Goal: Information Seeking & Learning: Learn about a topic

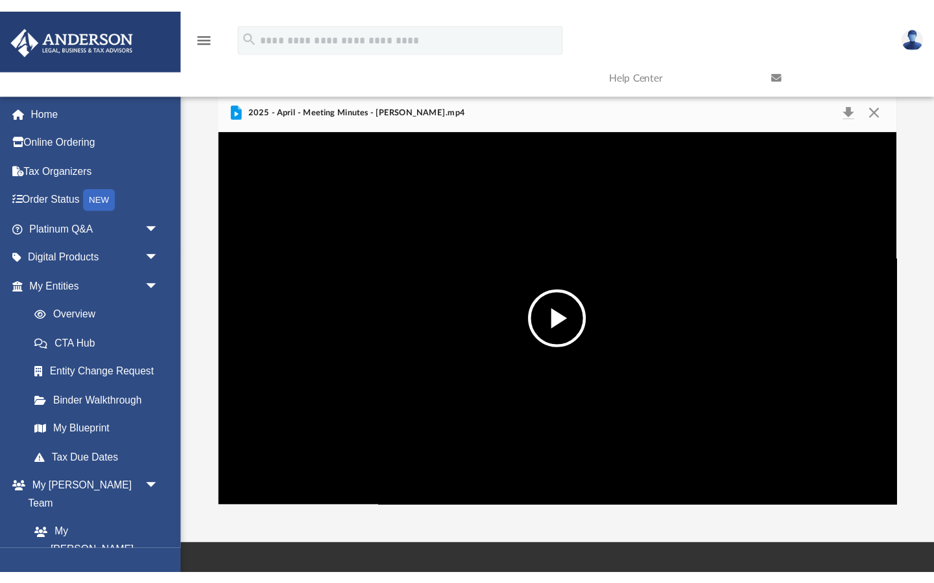
scroll to position [294, 609]
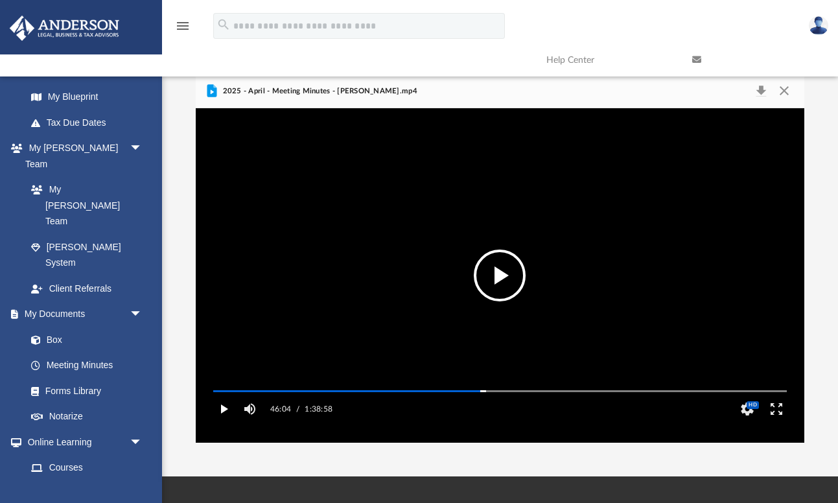
click at [224, 422] on button "Play" at bounding box center [223, 409] width 29 height 26
click at [224, 422] on button "Pause" at bounding box center [223, 409] width 29 height 26
click at [777, 422] on button "Enter fullscreen" at bounding box center [776, 409] width 29 height 26
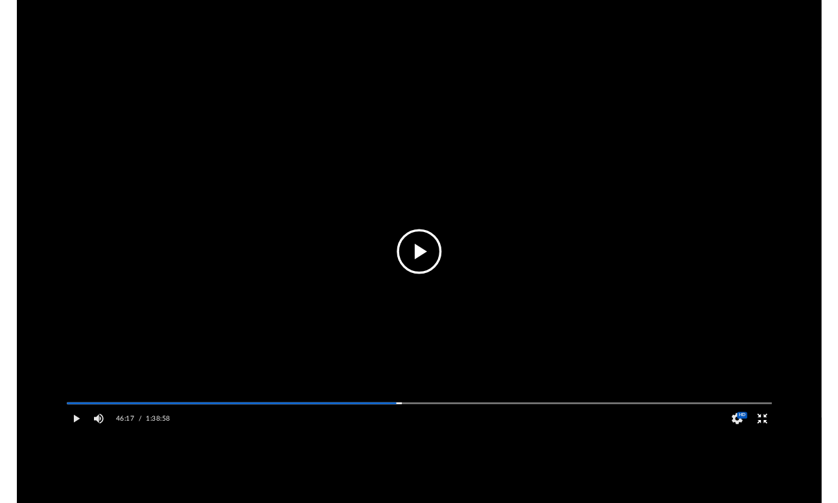
scroll to position [294, 694]
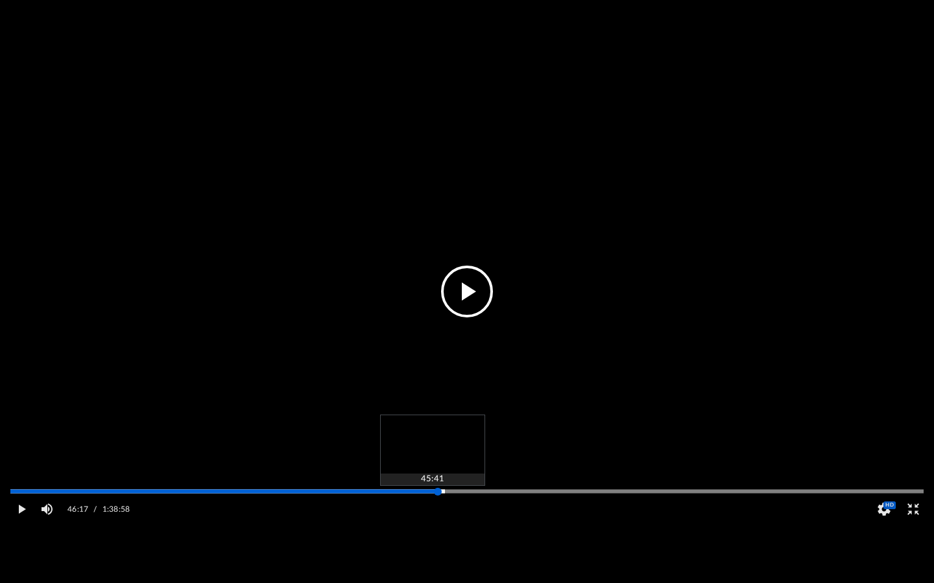
click at [432, 493] on div "Media Slider" at bounding box center [466, 492] width 913 height 2
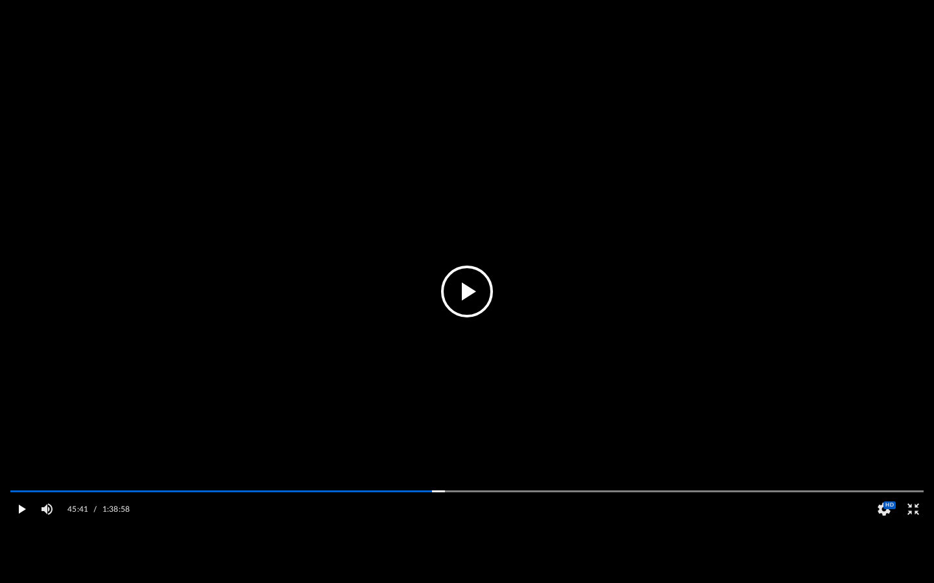
click at [19, 502] on button "Play" at bounding box center [20, 510] width 29 height 26
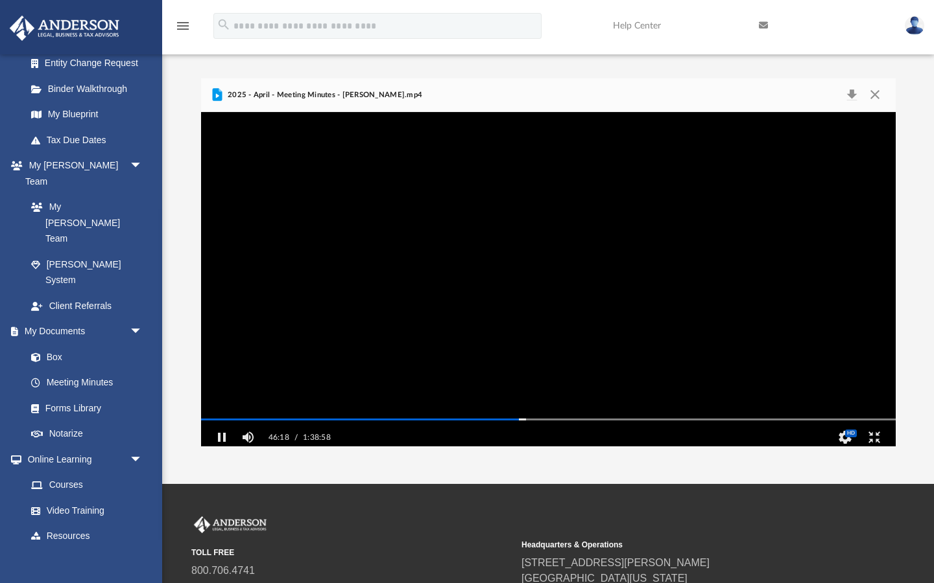
scroll to position [1, 1]
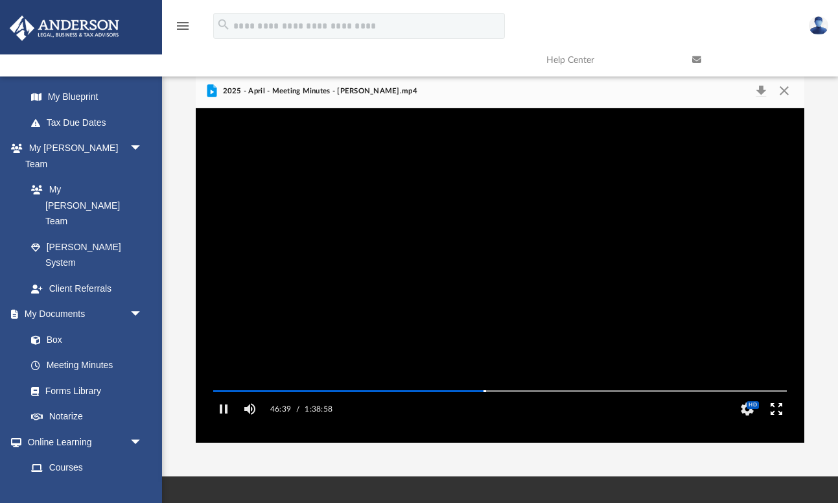
click at [778, 422] on button "Enter fullscreen" at bounding box center [776, 409] width 29 height 26
click at [219, 422] on button "Pause" at bounding box center [223, 409] width 29 height 26
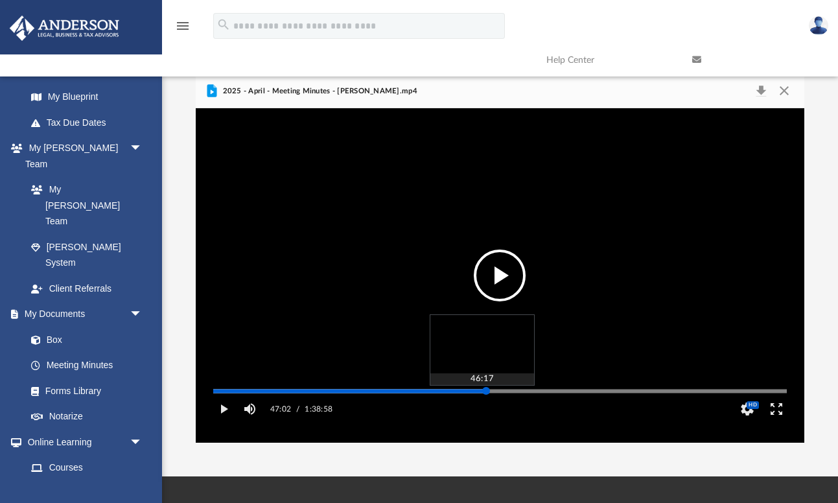
click at [482, 392] on div "Media Slider" at bounding box center [500, 391] width 574 height 2
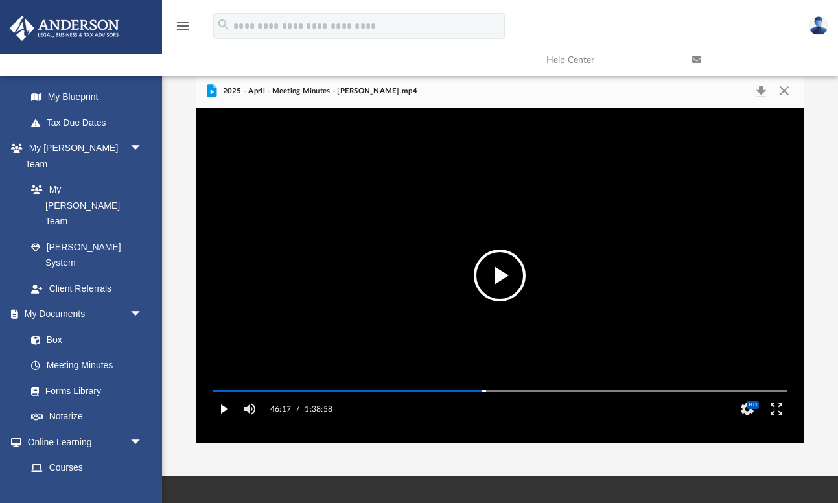
click at [228, 419] on button "Play" at bounding box center [223, 409] width 29 height 26
click at [777, 422] on button "Enter fullscreen" at bounding box center [776, 409] width 29 height 26
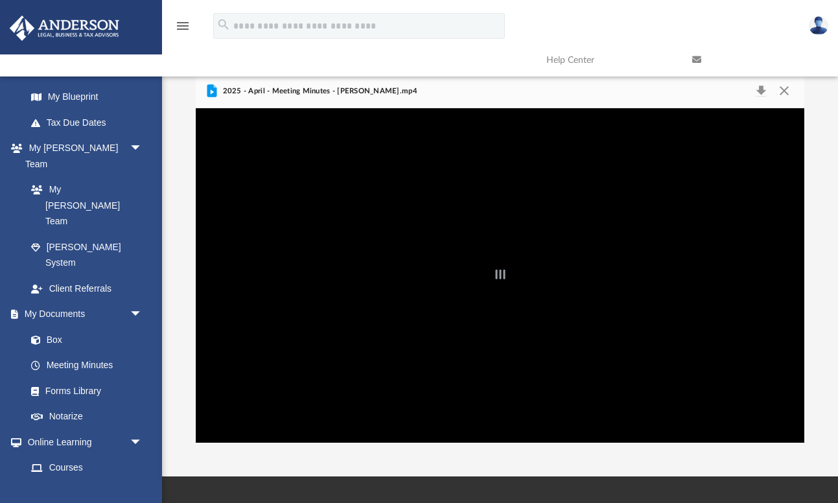
click at [325, 309] on div "File preview" at bounding box center [500, 275] width 609 height 335
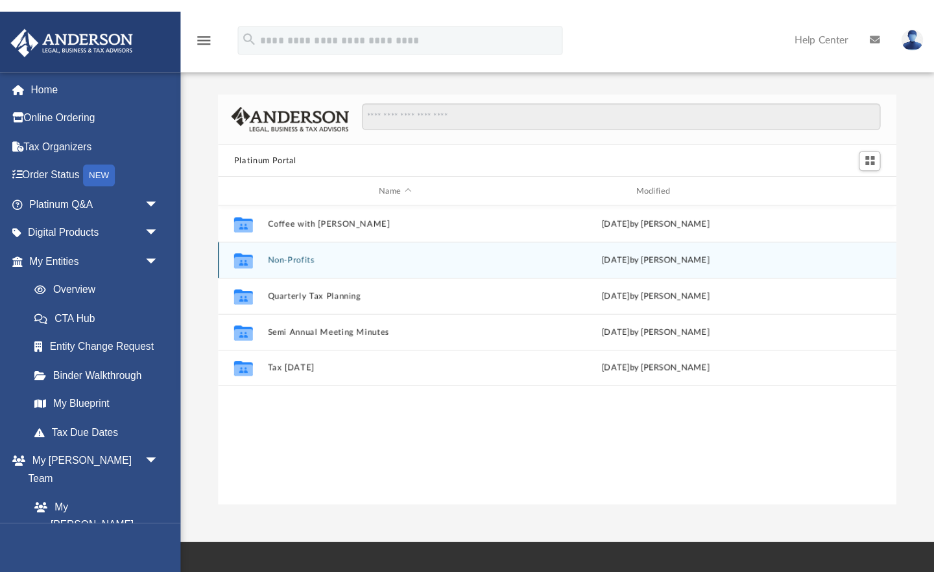
scroll to position [294, 609]
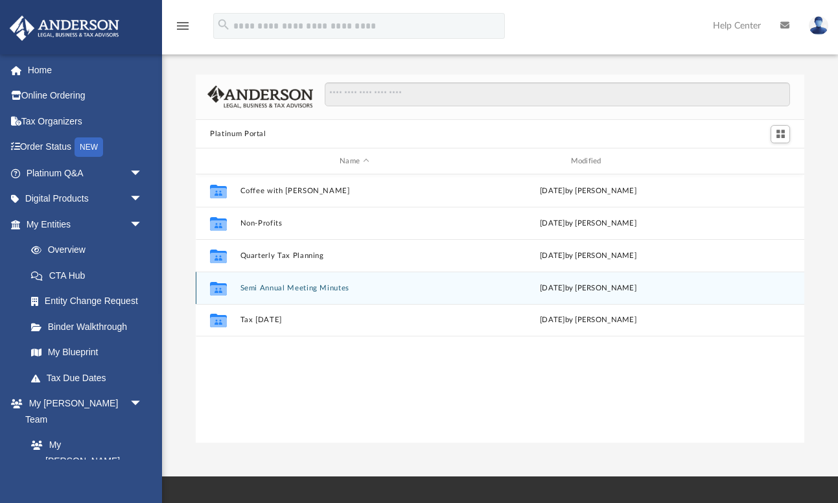
click at [318, 285] on button "Semi Annual Meeting Minutes" at bounding box center [355, 288] width 228 height 8
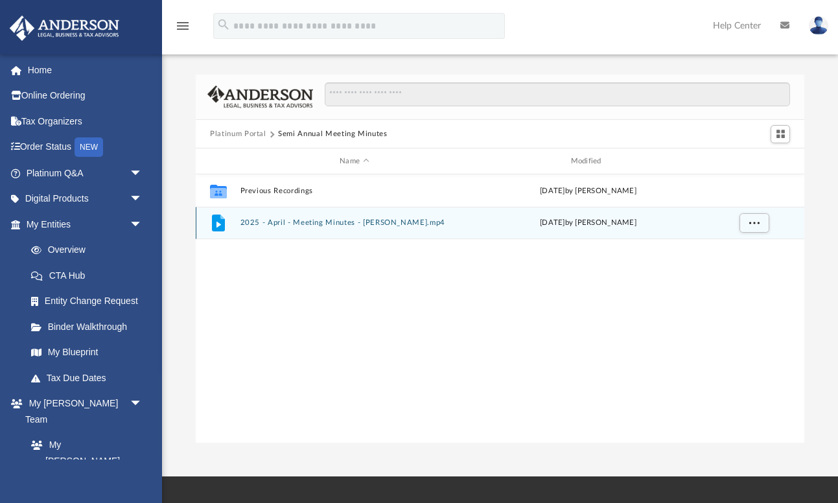
click at [316, 222] on button "2025 - April - Meeting Minutes - [PERSON_NAME].mp4" at bounding box center [355, 223] width 228 height 8
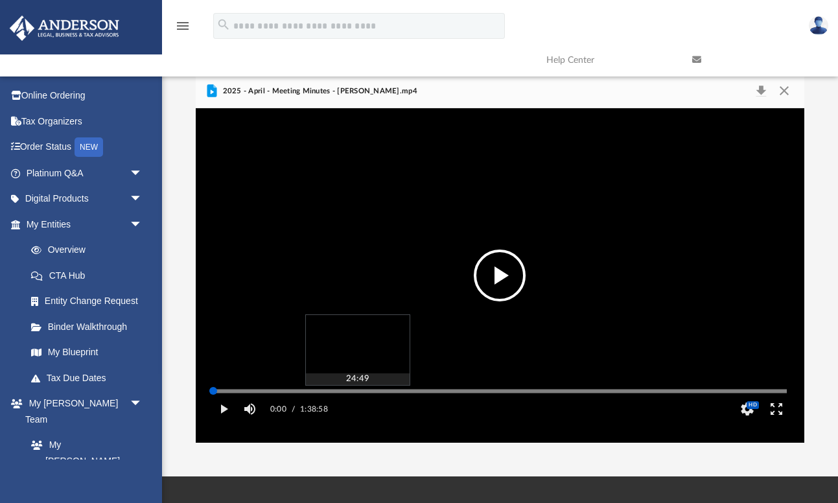
click at [357, 392] on div "Media Slider" at bounding box center [500, 391] width 574 height 2
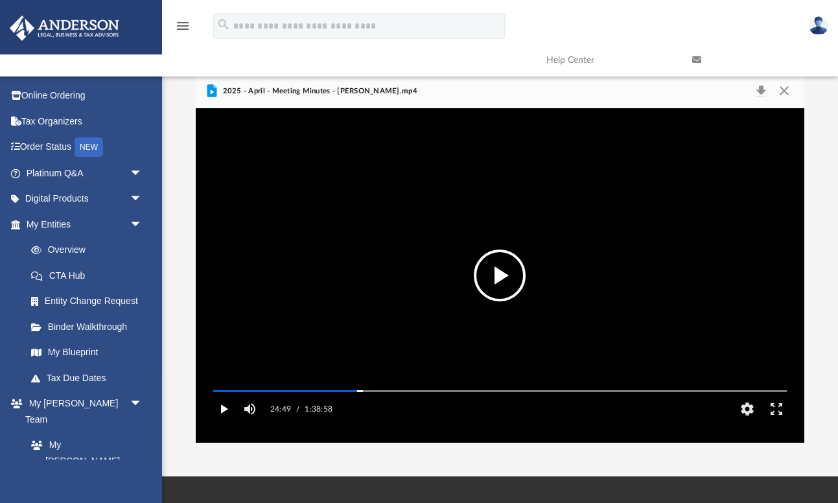
click at [228, 422] on button "Play" at bounding box center [223, 409] width 29 height 26
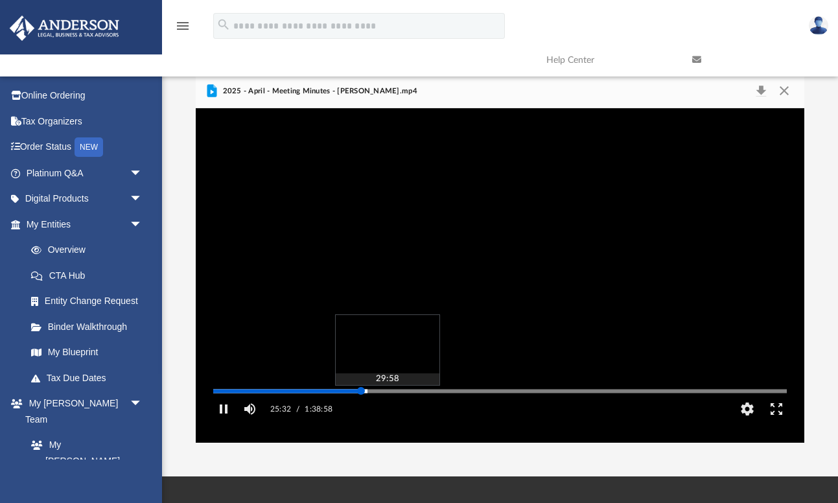
click at [387, 392] on div "Media Slider" at bounding box center [500, 391] width 574 height 2
click at [419, 409] on div "Autoplay Disabled Speed 2.0 Quality Auto Subtitles/CC Off Audio Autoplay Disabl…" at bounding box center [500, 275] width 609 height 335
click at [436, 409] on div "Autoplay Disabled Speed 2.0 Quality Auto Subtitles/CC Off Audio Autoplay Disabl…" at bounding box center [500, 275] width 609 height 335
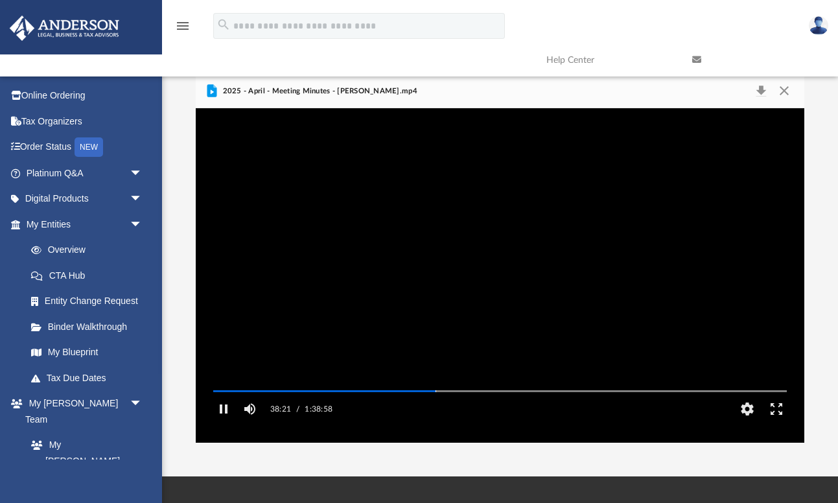
click at [460, 410] on div "Autoplay Disabled Speed 2.0 Quality Auto Subtitles/CC Off Audio Autoplay Disabl…" at bounding box center [500, 275] width 609 height 335
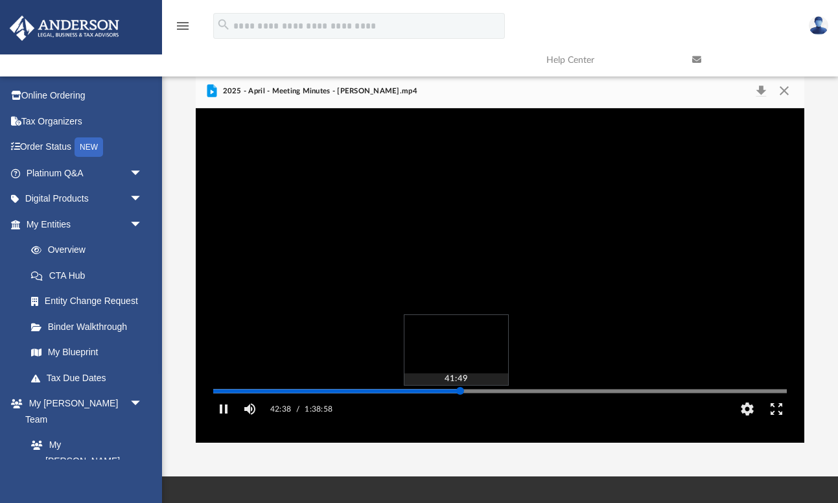
click at [456, 410] on div "Autoplay Disabled Speed 2.0 Quality Auto Subtitles/CC Off Audio Autoplay Disabl…" at bounding box center [500, 275] width 609 height 335
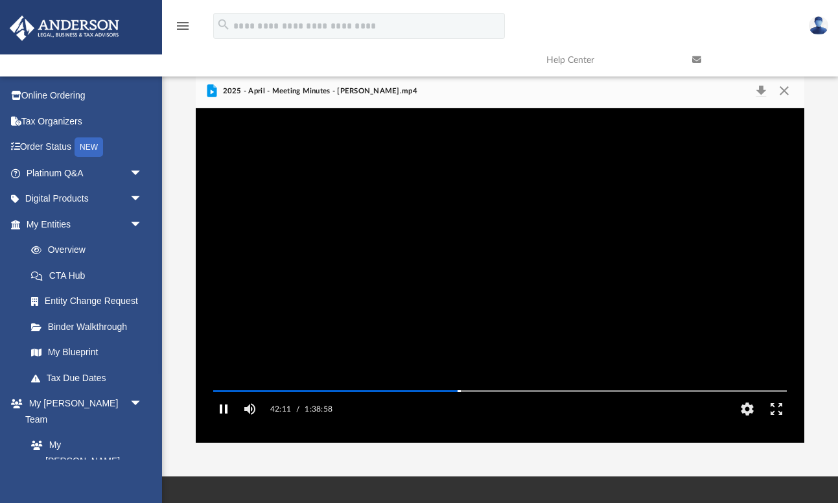
click at [226, 422] on button "Pause" at bounding box center [223, 409] width 29 height 26
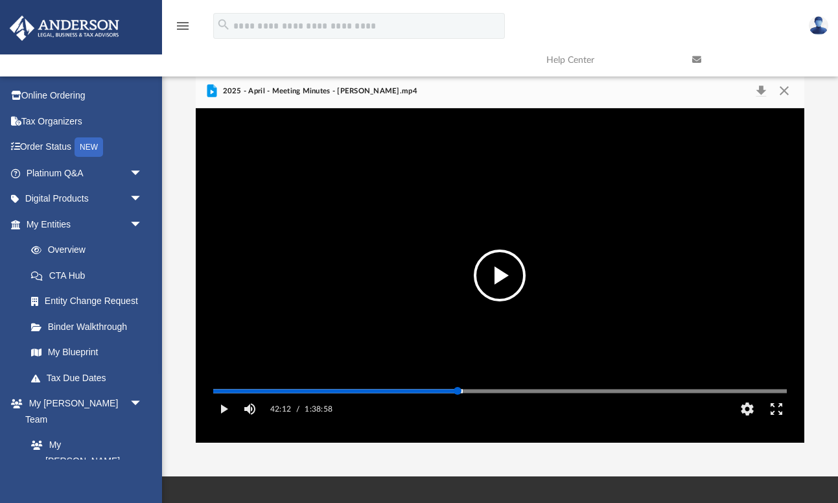
click at [456, 395] on div "Media Slider" at bounding box center [458, 391] width 8 height 8
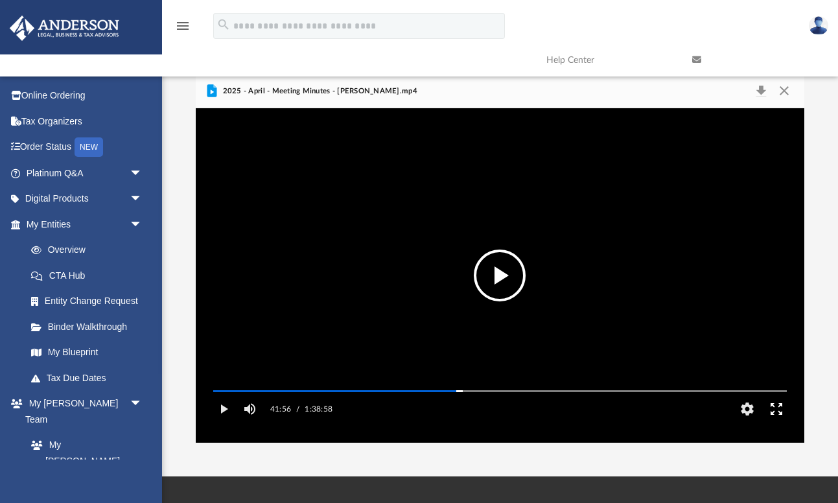
click at [781, 422] on button "Enter fullscreen" at bounding box center [776, 409] width 29 height 26
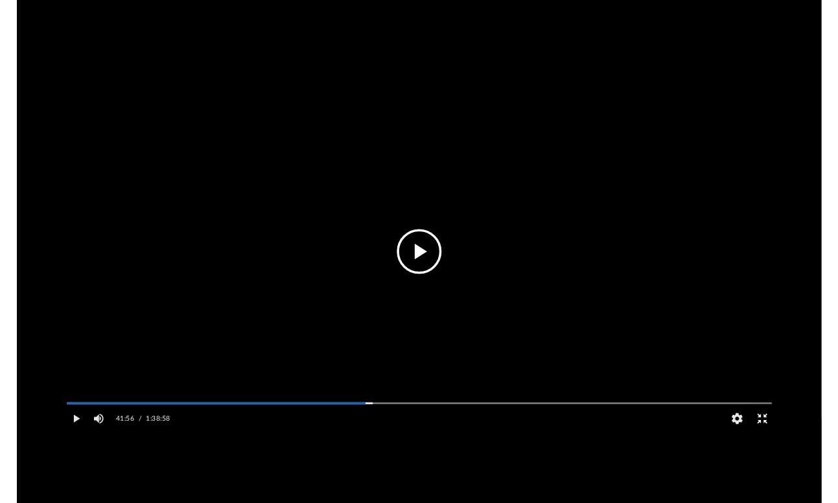
scroll to position [294, 694]
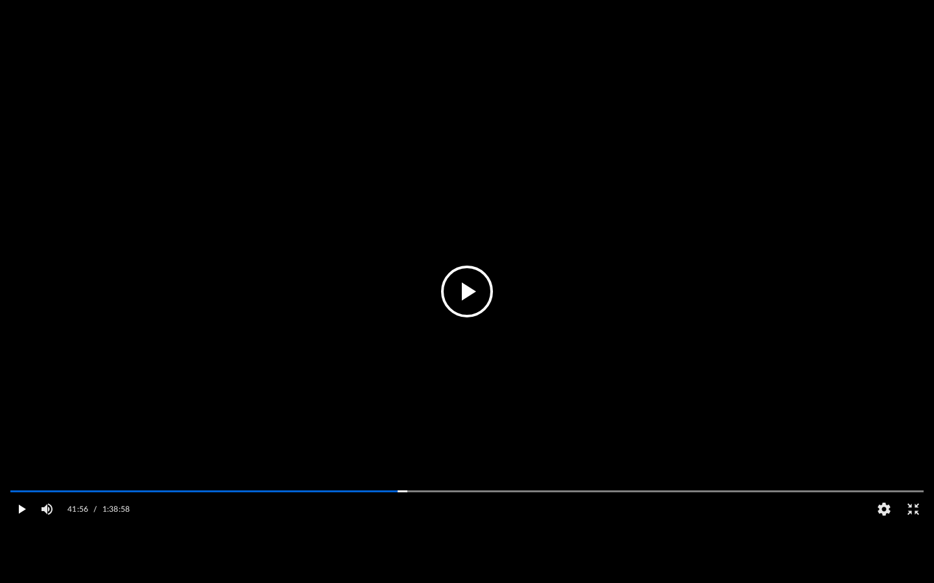
click at [21, 502] on button "Play" at bounding box center [20, 510] width 29 height 26
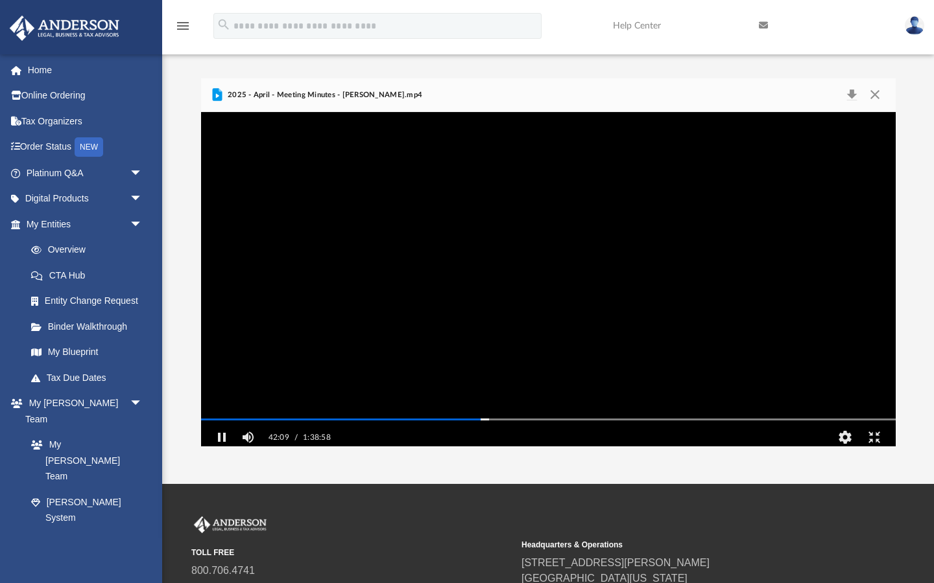
scroll to position [1, 1]
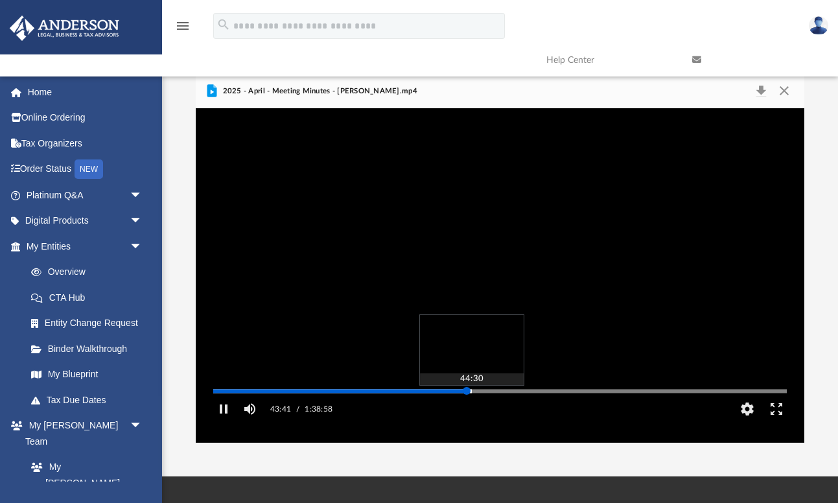
click at [471, 392] on div "Media Slider" at bounding box center [500, 391] width 574 height 2
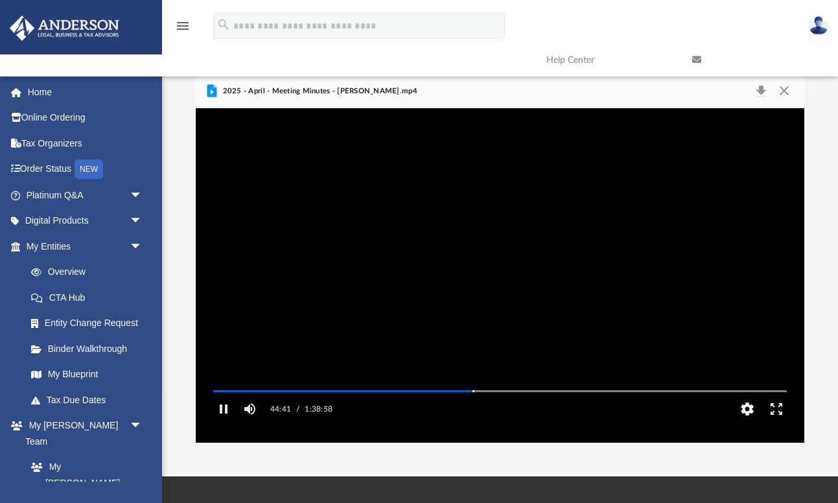
click at [742, 422] on button "HD" at bounding box center [747, 409] width 29 height 26
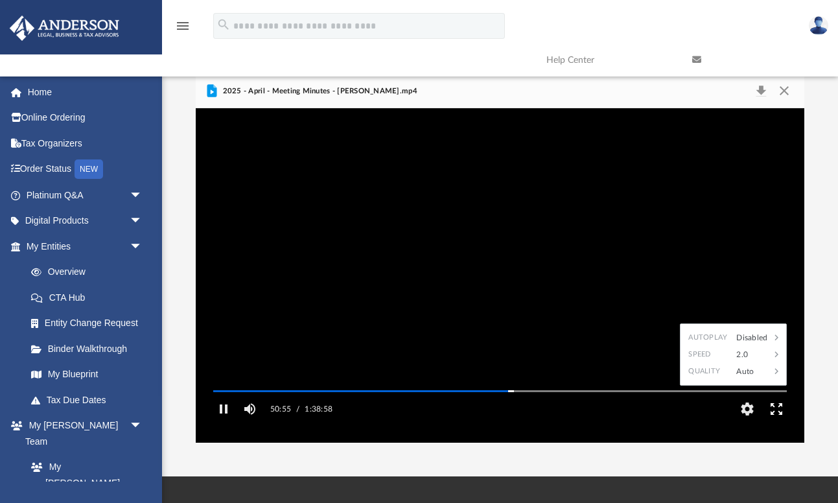
click at [772, 422] on button "Enter fullscreen" at bounding box center [776, 409] width 29 height 26
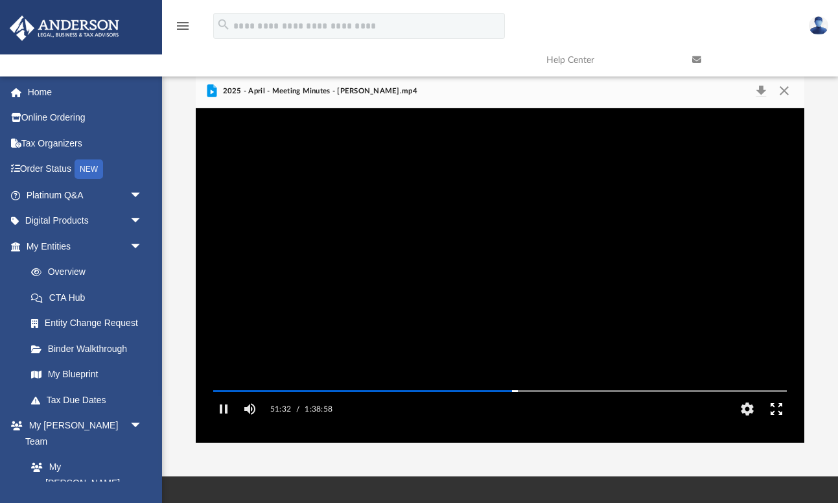
click at [781, 422] on button "Enter fullscreen" at bounding box center [776, 409] width 29 height 26
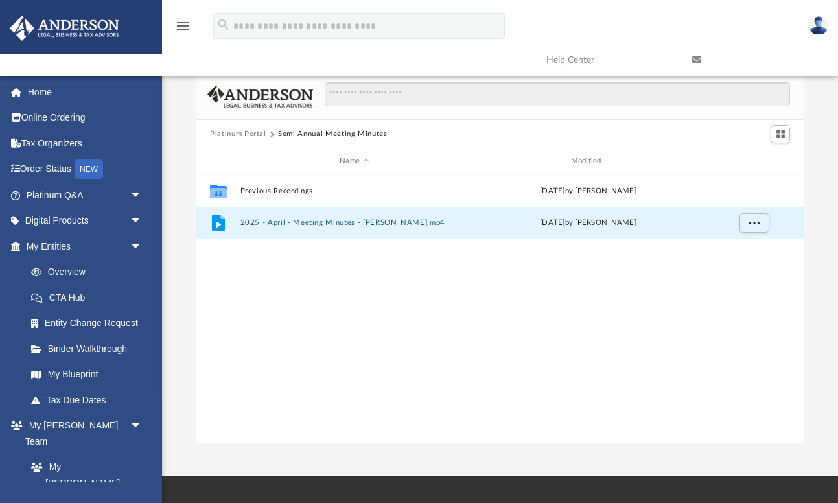
click at [312, 228] on div "File 2025 - April - Meeting Minutes - [PERSON_NAME].mp4 [DATE] by [PERSON_NAME]" at bounding box center [500, 223] width 609 height 32
click at [218, 221] on icon "grid" at bounding box center [218, 223] width 13 height 17
click at [307, 224] on button "2025 - April - Meeting Minutes - [PERSON_NAME].mp4" at bounding box center [355, 223] width 228 height 8
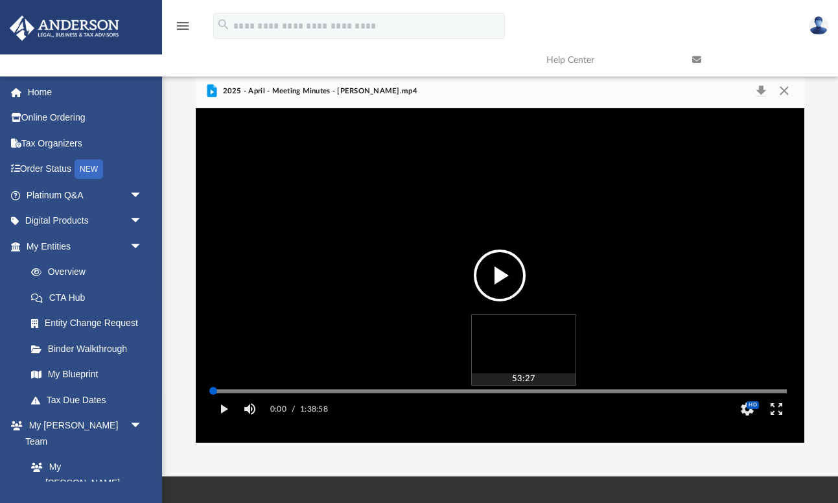
click at [523, 392] on div "Media Slider" at bounding box center [500, 391] width 574 height 2
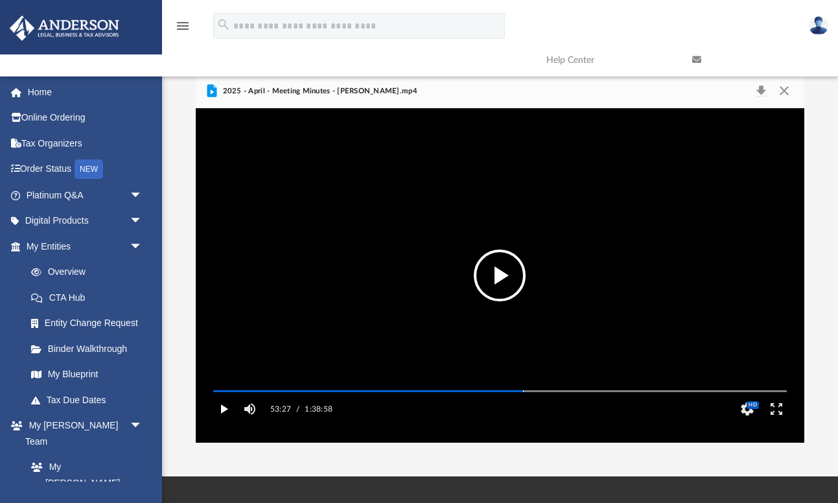
click at [225, 422] on button "Play" at bounding box center [223, 409] width 29 height 26
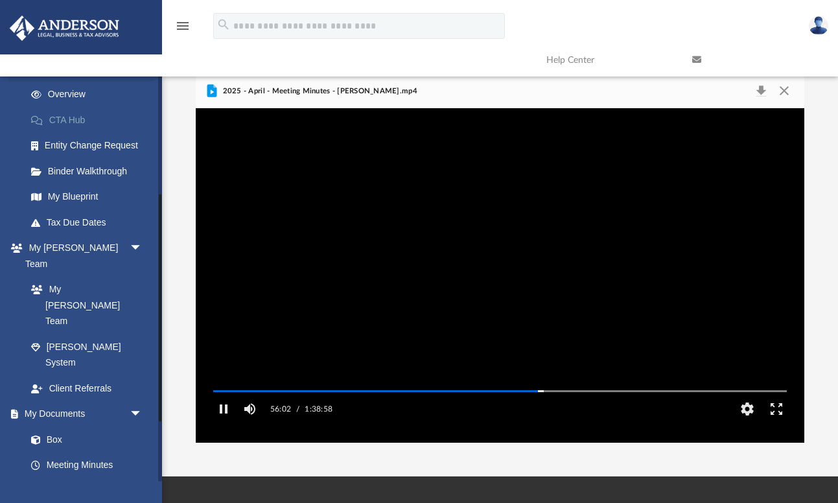
scroll to position [318, 0]
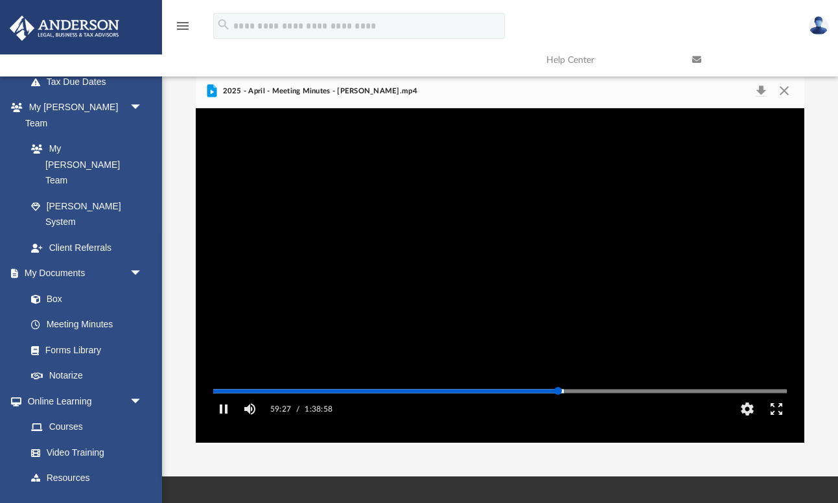
click at [554, 410] on div "Autoplay Disabled Speed 2.0 Quality Auto Subtitles/CC Off Audio Autoplay Disabl…" at bounding box center [500, 275] width 609 height 335
click at [549, 408] on div "Autoplay Disabled Speed 2.0 Quality Auto Subtitles/CC Off Audio Autoplay Disabl…" at bounding box center [500, 275] width 609 height 335
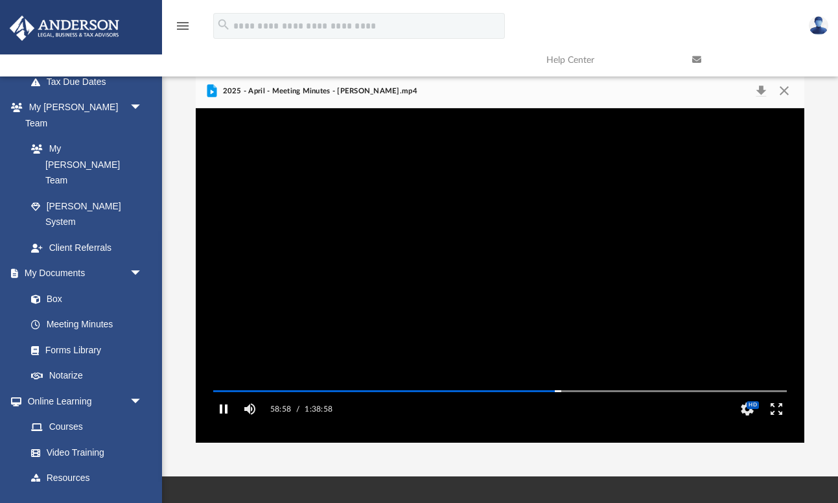
click at [225, 422] on button "Pause" at bounding box center [223, 409] width 29 height 26
click at [225, 422] on button "Play" at bounding box center [223, 409] width 29 height 26
click at [225, 422] on button "Pause" at bounding box center [223, 409] width 29 height 26
click at [225, 422] on button "Play" at bounding box center [223, 409] width 29 height 26
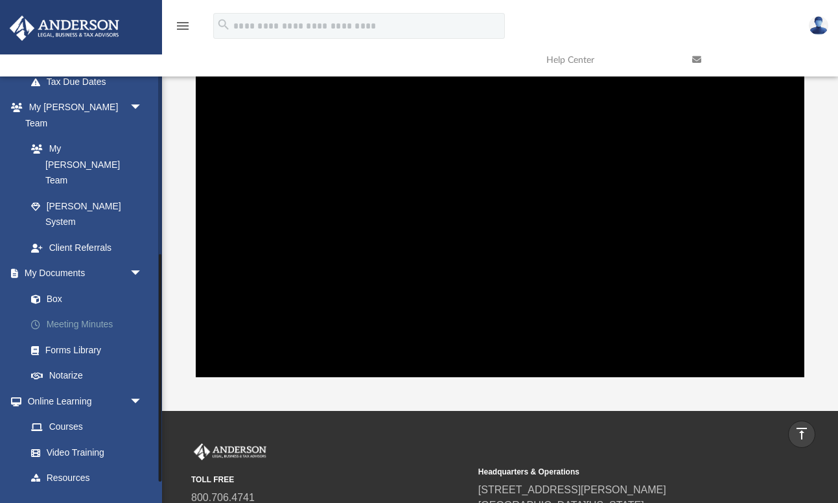
scroll to position [41, 0]
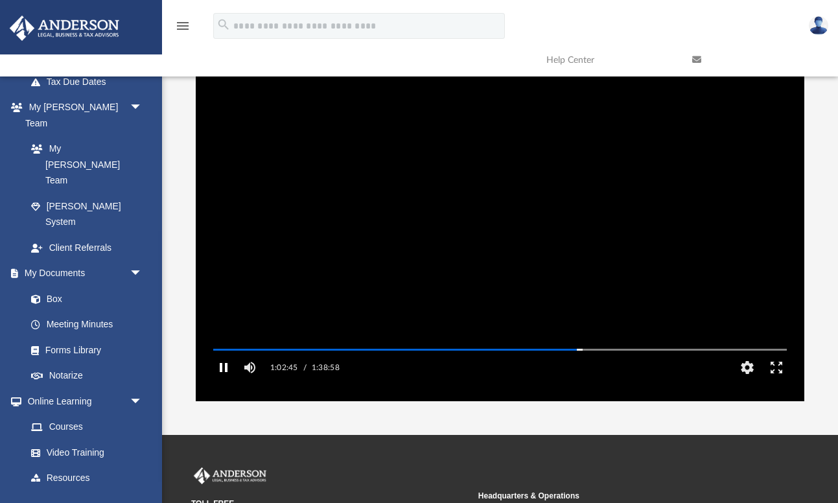
click at [222, 381] on button "Pause" at bounding box center [223, 368] width 29 height 26
click at [222, 381] on button "Play" at bounding box center [223, 368] width 29 height 26
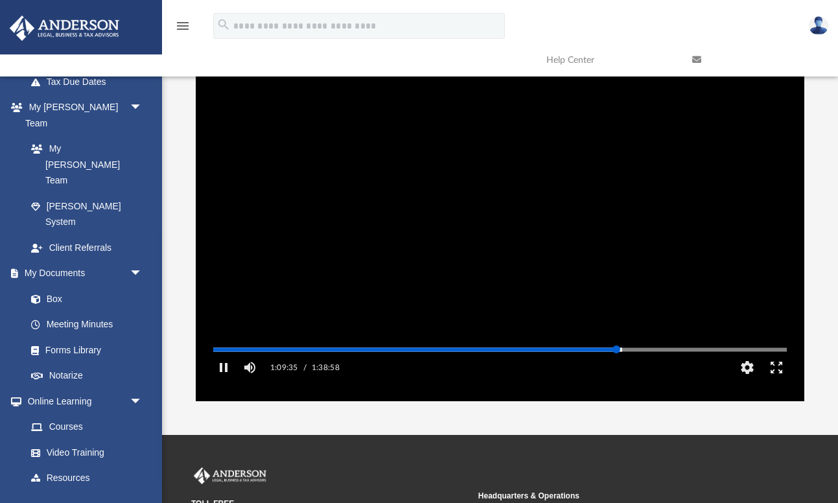
click at [611, 355] on div "Media Slider" at bounding box center [787, 349] width 574 height 10
click at [613, 368] on div "Autoplay Disabled Speed 2.0 Quality Auto Subtitles/CC Off Audio Autoplay Disabl…" at bounding box center [500, 234] width 609 height 335
click at [670, 355] on div "Media Slider" at bounding box center [787, 349] width 574 height 10
click at [671, 367] on div "Autoplay Disabled Speed 2.0 Quality Auto Subtitles/CC Off Audio Autoplay Disabl…" at bounding box center [500, 234] width 609 height 335
click at [676, 368] on div "Autoplay Disabled Speed 2.0 Quality Auto Subtitles/CC Off Audio Autoplay Disabl…" at bounding box center [500, 234] width 609 height 335
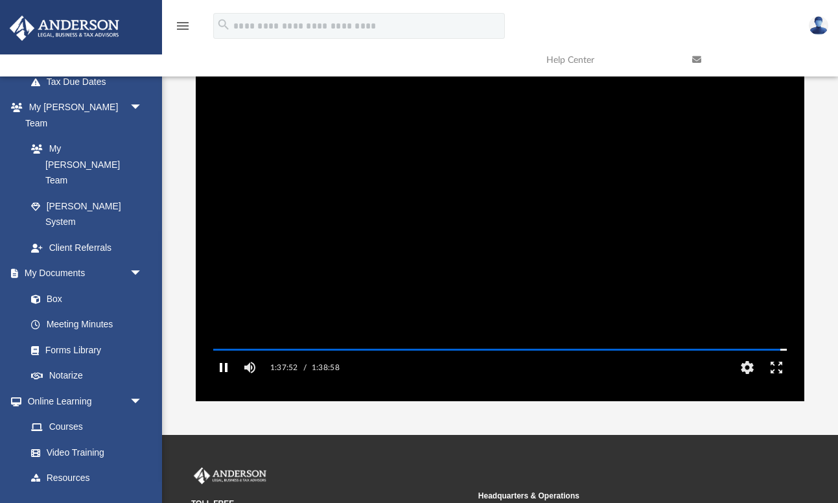
click at [224, 381] on button "Pause" at bounding box center [223, 368] width 29 height 26
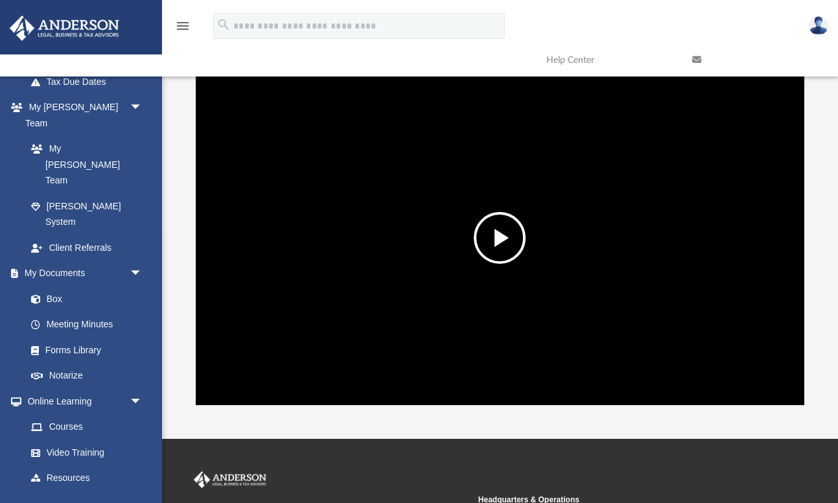
scroll to position [0, 0]
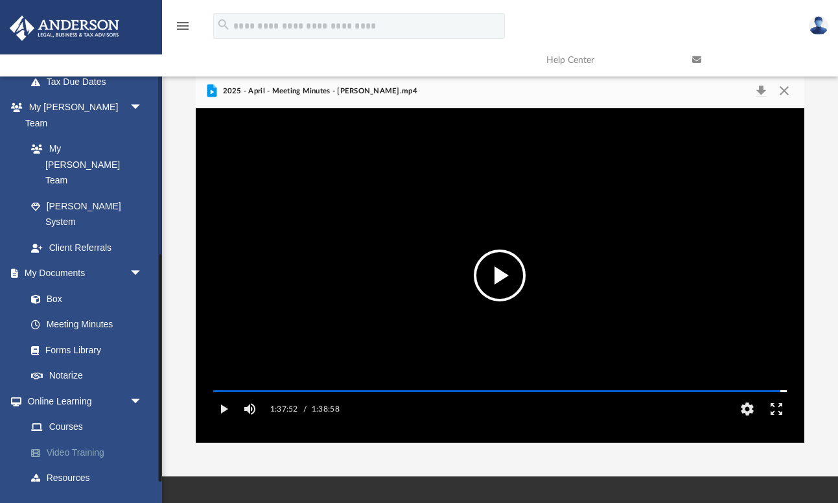
click at [76, 440] on link "Video Training" at bounding box center [90, 453] width 144 height 26
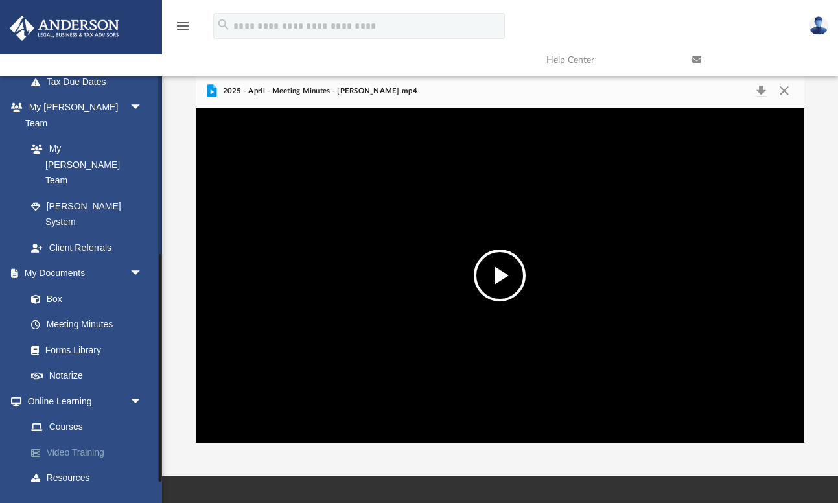
click at [84, 440] on link "Video Training" at bounding box center [90, 453] width 144 height 26
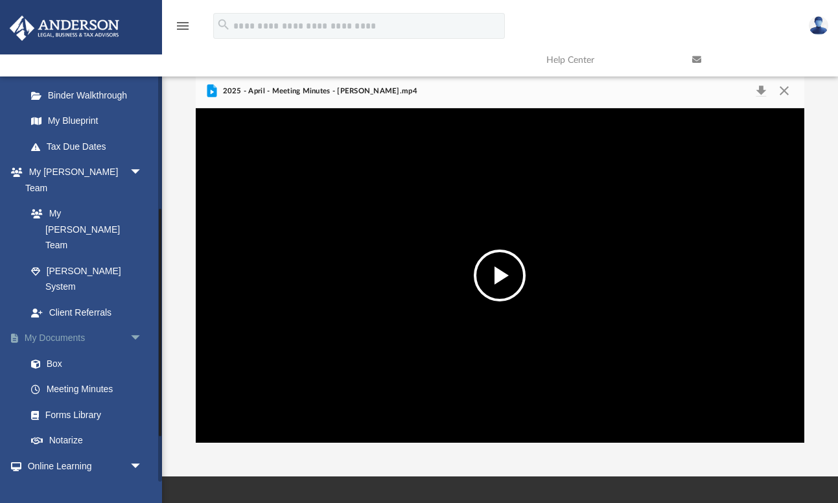
scroll to position [293, 0]
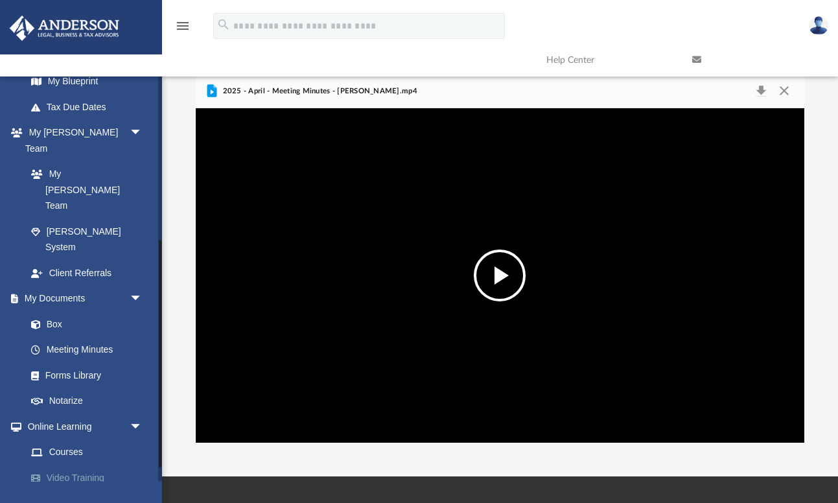
click at [86, 465] on link "Video Training" at bounding box center [90, 478] width 144 height 26
click at [40, 474] on span at bounding box center [42, 478] width 8 height 9
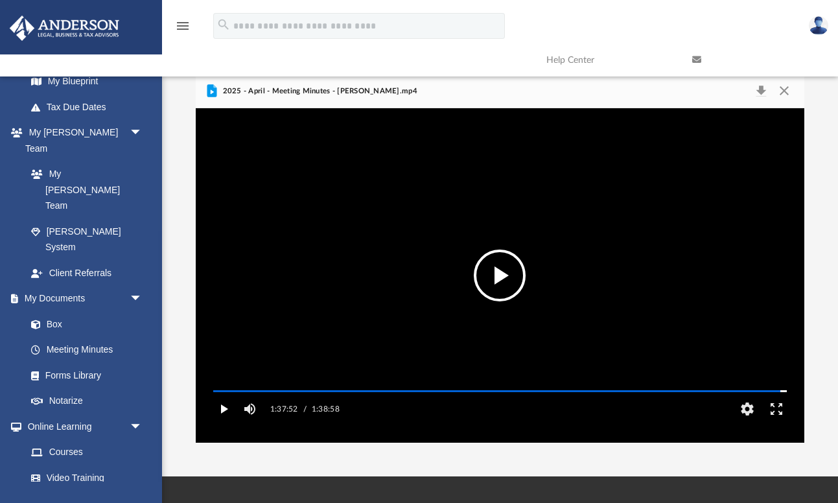
click at [225, 422] on button "Play" at bounding box center [223, 409] width 29 height 26
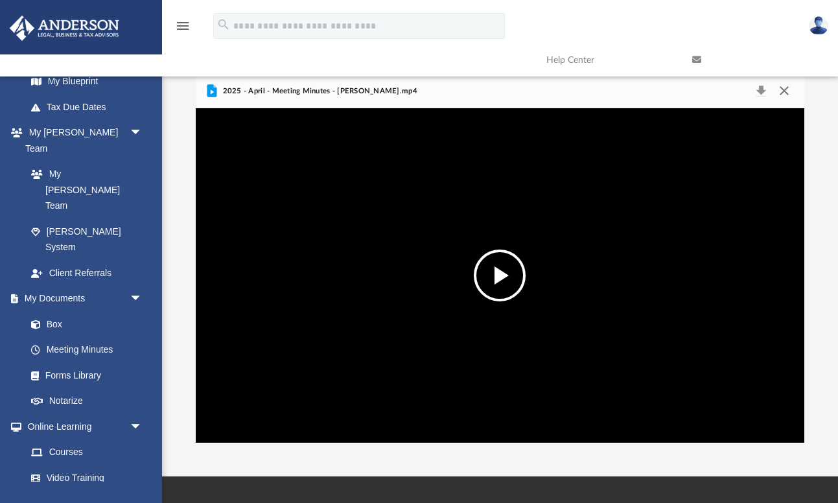
click at [787, 88] on button "Close" at bounding box center [783, 91] width 23 height 18
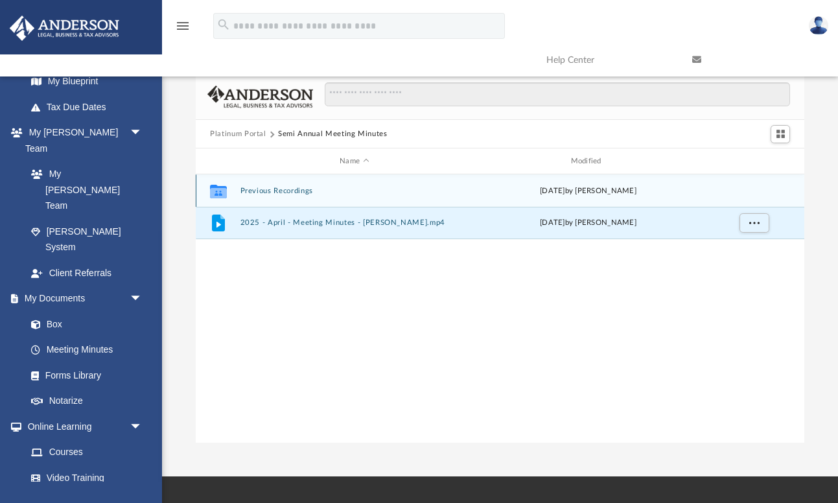
click at [290, 191] on button "Previous Recordings" at bounding box center [355, 191] width 228 height 8
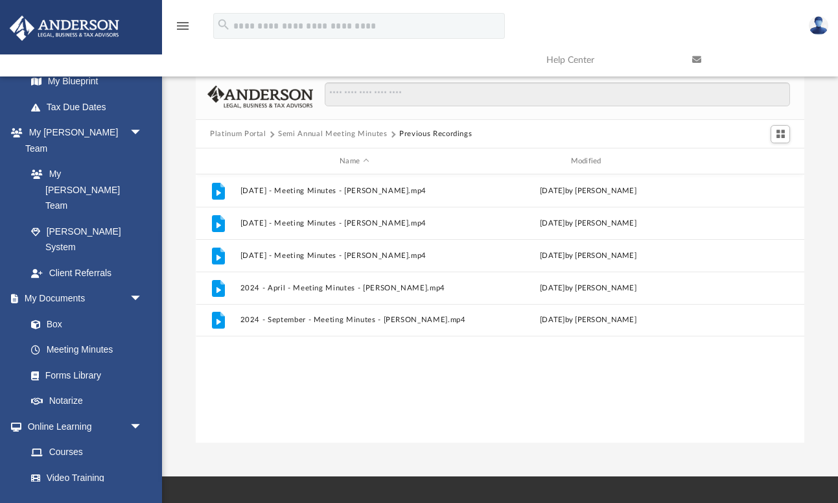
click at [254, 133] on button "Platinum Portal" at bounding box center [238, 134] width 56 height 12
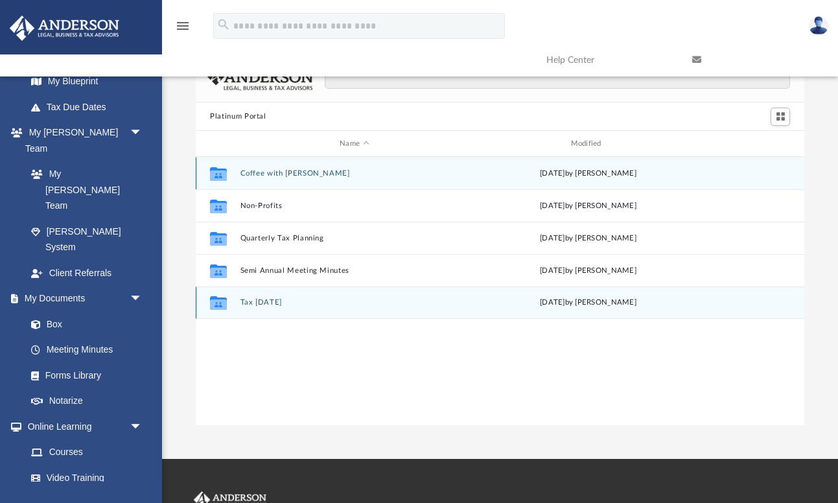
scroll to position [23, 0]
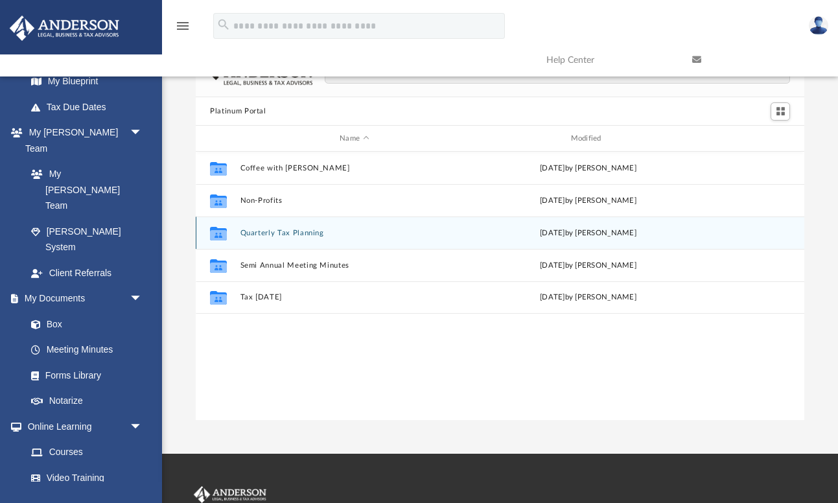
click at [285, 231] on button "Quarterly Tax Planning" at bounding box center [355, 233] width 228 height 8
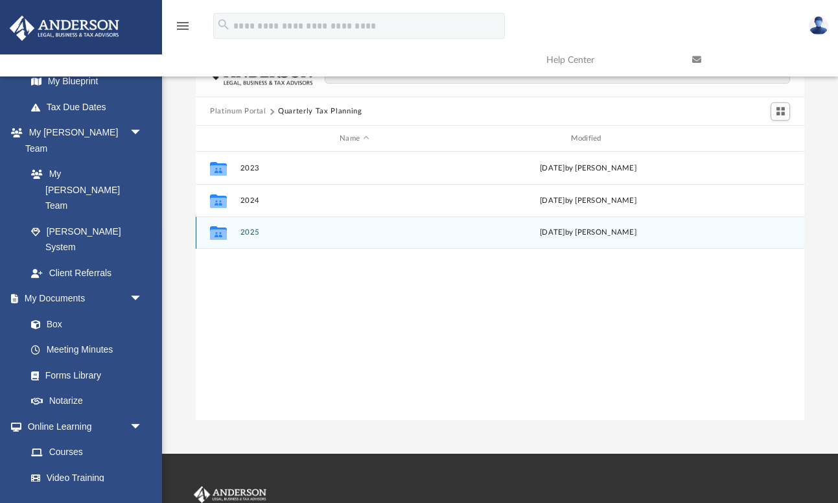
click at [252, 232] on button "2025" at bounding box center [355, 233] width 228 height 8
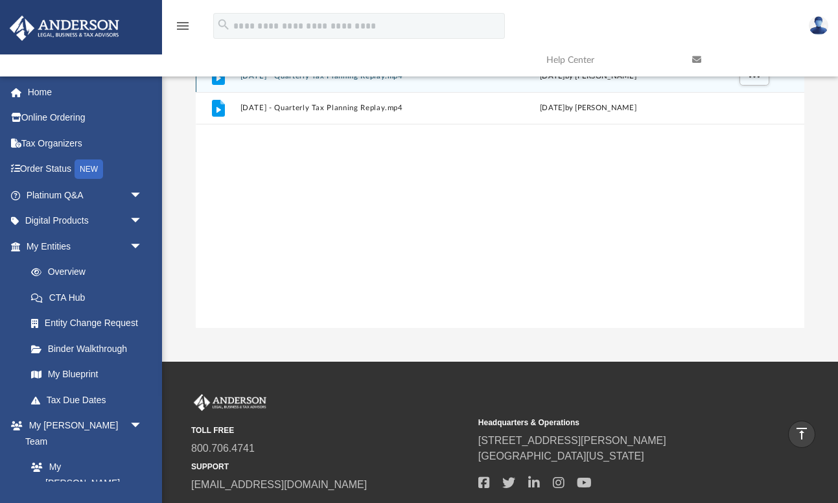
scroll to position [0, 0]
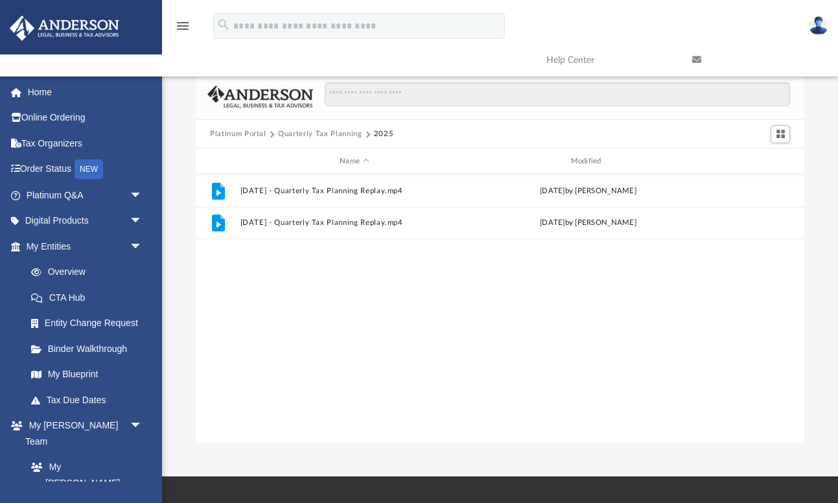
click at [250, 131] on button "Platinum Portal" at bounding box center [238, 134] width 56 height 12
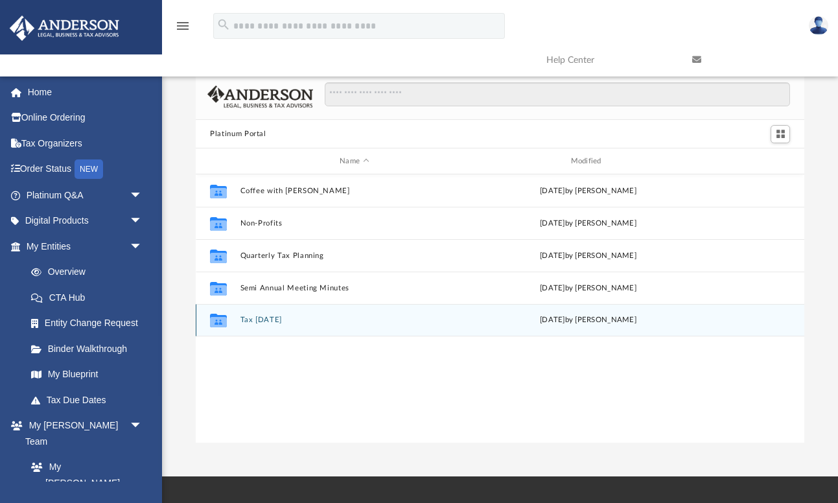
click at [269, 320] on button "Tax [DATE]" at bounding box center [355, 320] width 228 height 8
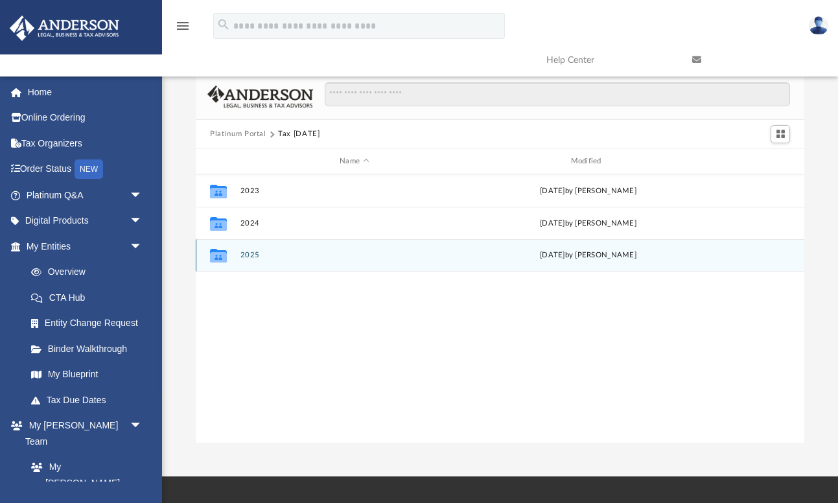
click at [251, 255] on button "2025" at bounding box center [355, 256] width 228 height 8
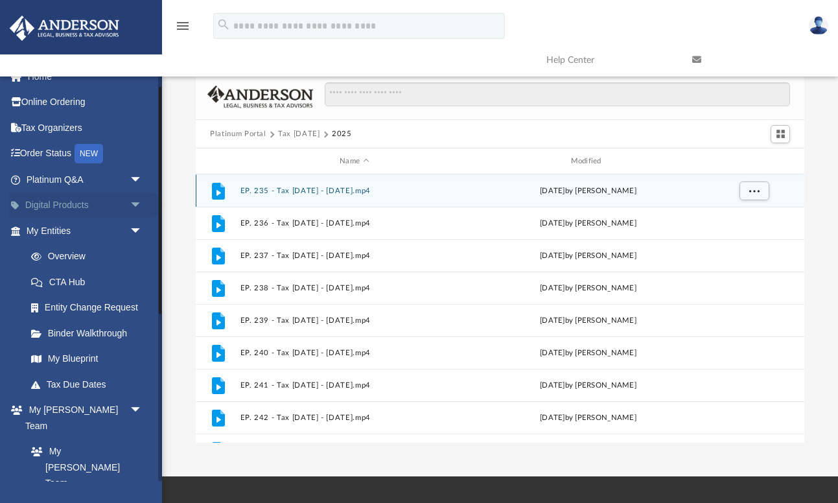
scroll to position [19, 0]
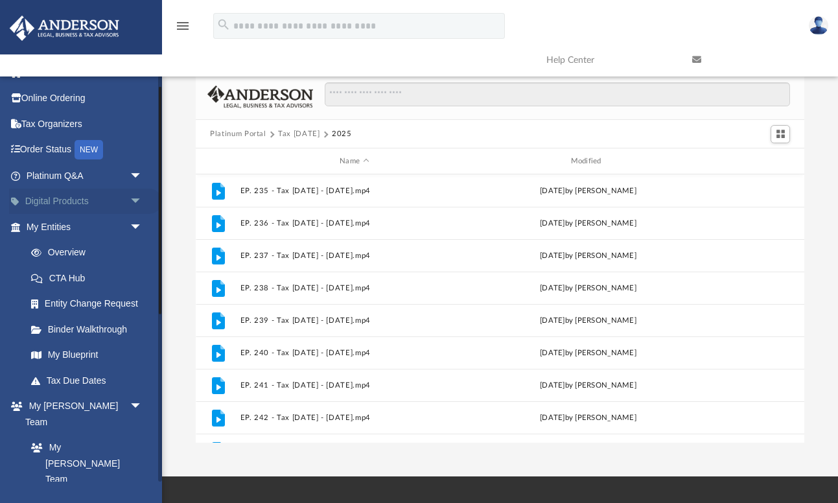
click at [137, 200] on span "arrow_drop_down" at bounding box center [143, 202] width 26 height 27
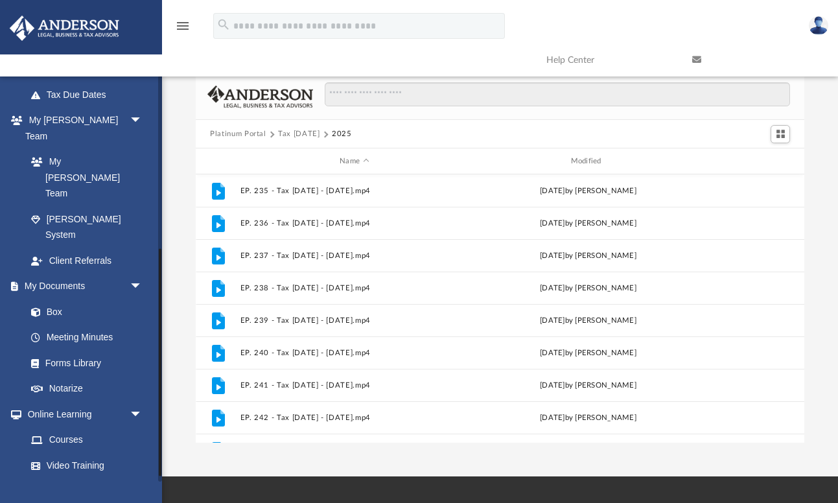
scroll to position [421, 0]
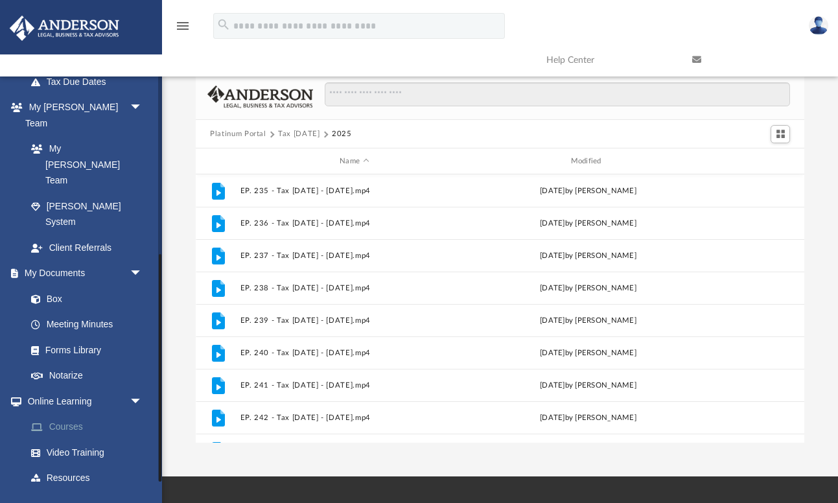
click at [81, 414] on link "Courses" at bounding box center [90, 427] width 144 height 26
